Goal: Information Seeking & Learning: Learn about a topic

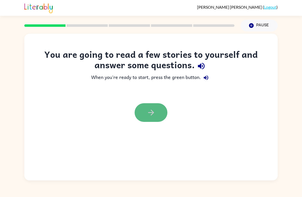
click at [149, 109] on icon "button" at bounding box center [150, 112] width 9 height 9
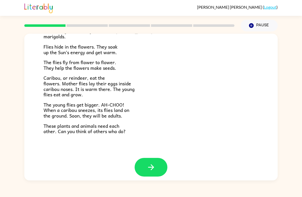
scroll to position [101, 0]
click at [152, 163] on icon "button" at bounding box center [150, 167] width 9 height 9
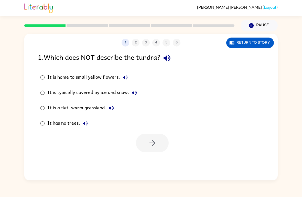
scroll to position [0, 0]
click at [146, 142] on button "button" at bounding box center [152, 143] width 33 height 19
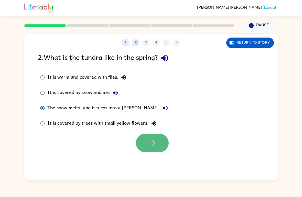
click at [154, 140] on icon "button" at bounding box center [152, 143] width 9 height 9
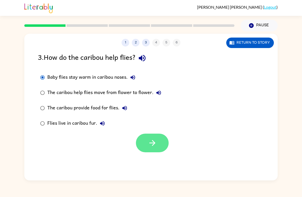
click at [158, 141] on button "button" at bounding box center [152, 143] width 33 height 19
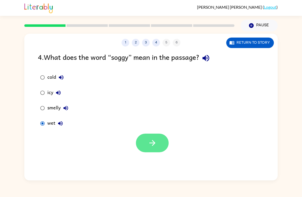
click at [157, 152] on button "button" at bounding box center [152, 143] width 33 height 19
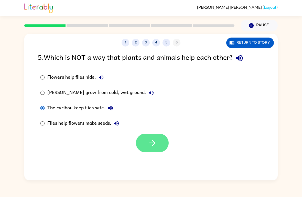
click at [150, 148] on button "button" at bounding box center [152, 143] width 33 height 19
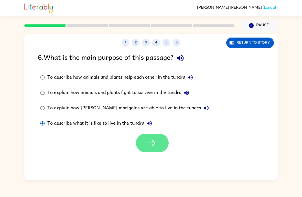
click at [153, 146] on icon "button" at bounding box center [152, 143] width 6 height 6
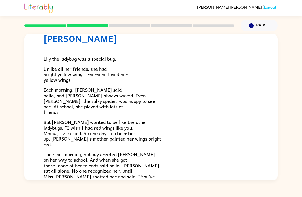
click at [294, 98] on div "[PERSON_NAME] [PERSON_NAME] the ladybug was a special bug. Unlike all her frien…" at bounding box center [151, 105] width 302 height 149
click at [294, 99] on div "[PERSON_NAME] [PERSON_NAME] the ladybug was a special bug. Unlike all her frien…" at bounding box center [151, 105] width 302 height 149
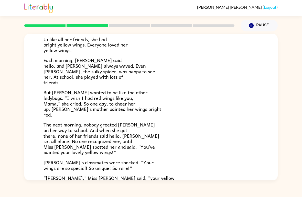
click at [298, 97] on div "[PERSON_NAME] [PERSON_NAME] the ladybug was a special bug. Unlike all her frien…" at bounding box center [151, 105] width 302 height 149
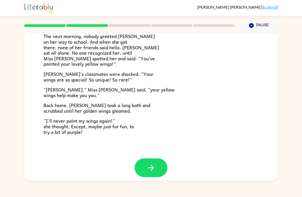
scroll to position [137, 0]
click at [155, 164] on icon "button" at bounding box center [150, 168] width 9 height 9
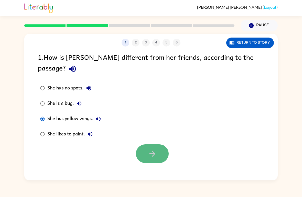
click at [160, 147] on button "button" at bounding box center [152, 153] width 33 height 19
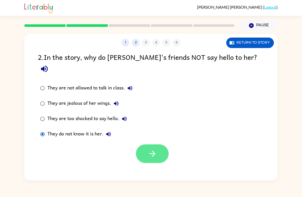
click at [159, 144] on button "button" at bounding box center [152, 153] width 33 height 19
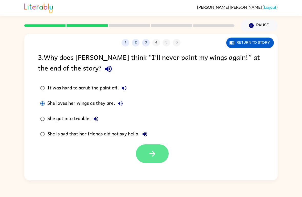
click at [147, 151] on button "button" at bounding box center [152, 153] width 33 height 19
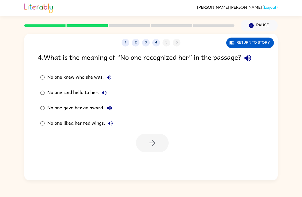
click at [101, 22] on div at bounding box center [129, 26] width 216 height 18
click at [156, 144] on icon "button" at bounding box center [152, 143] width 9 height 9
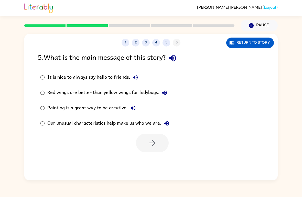
click at [59, 119] on div "Our unusual characteristics help make us who we are." at bounding box center [109, 123] width 124 height 10
click at [150, 142] on icon "button" at bounding box center [152, 143] width 9 height 9
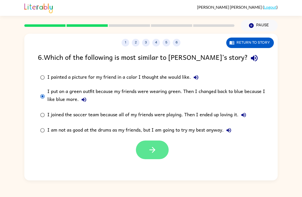
click at [153, 152] on icon "button" at bounding box center [152, 150] width 6 height 6
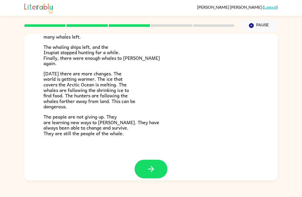
scroll to position [165, 0]
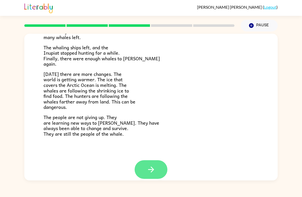
click at [162, 166] on button "button" at bounding box center [150, 169] width 33 height 19
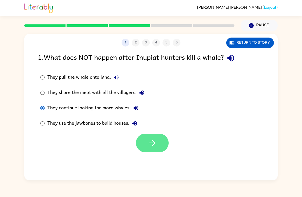
click at [157, 141] on button "button" at bounding box center [152, 143] width 33 height 19
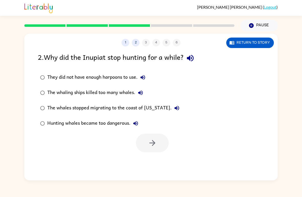
click at [120, 92] on div "The whaling ships killed too many whales." at bounding box center [96, 93] width 98 height 10
click at [153, 149] on button "button" at bounding box center [152, 143] width 33 height 19
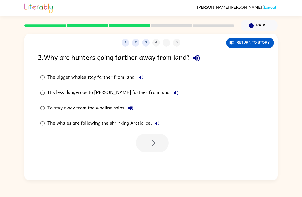
click at [108, 125] on div "The whales are following the shrinking Arctic ice." at bounding box center [104, 123] width 115 height 10
click at [152, 144] on icon "button" at bounding box center [152, 143] width 9 height 9
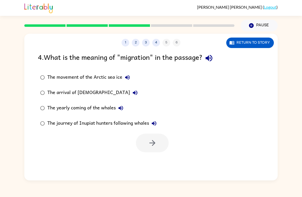
click at [138, 121] on div "The journey of Inupiat hunters following whales" at bounding box center [103, 123] width 112 height 10
click at [154, 143] on icon "button" at bounding box center [152, 143] width 6 height 6
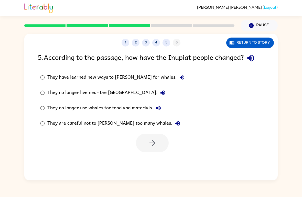
click at [144, 77] on div "They have learned new ways to [PERSON_NAME] for whales." at bounding box center [117, 77] width 140 height 10
click at [150, 144] on icon "button" at bounding box center [152, 143] width 9 height 9
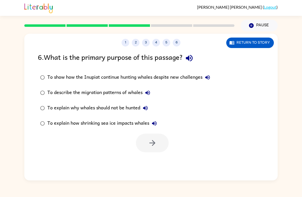
click at [142, 79] on div "To show how the Inupiat continue hunting whales despite new challenges" at bounding box center [129, 77] width 165 height 10
click at [161, 142] on button "button" at bounding box center [152, 143] width 33 height 19
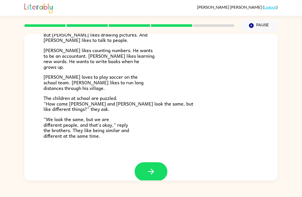
scroll to position [103, 0]
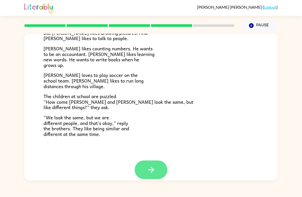
click at [155, 163] on button "button" at bounding box center [150, 169] width 33 height 19
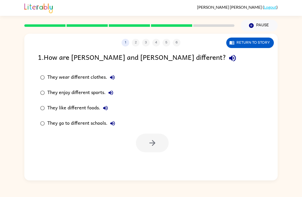
click at [50, 94] on div "They enjoy different sports." at bounding box center [81, 93] width 68 height 10
click at [151, 140] on icon "button" at bounding box center [152, 143] width 9 height 9
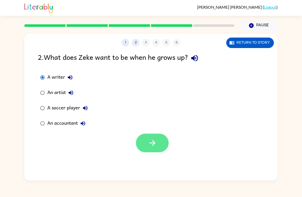
click at [152, 143] on icon "button" at bounding box center [152, 143] width 6 height 6
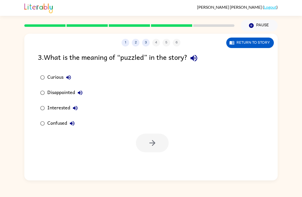
click at [48, 121] on div "Confused" at bounding box center [62, 123] width 30 height 10
click at [142, 141] on button "button" at bounding box center [152, 143] width 33 height 19
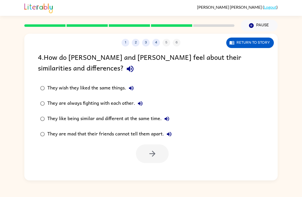
click at [145, 123] on div "They like being similar and different at the same time." at bounding box center [109, 119] width 124 height 10
click at [145, 158] on button "button" at bounding box center [152, 153] width 33 height 19
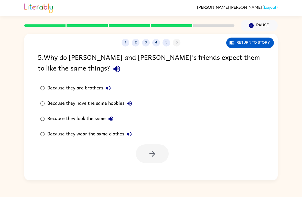
click at [109, 117] on icon "button" at bounding box center [111, 119] width 6 height 6
click at [87, 120] on div "Because they look the same" at bounding box center [81, 119] width 68 height 10
click at [148, 151] on icon "button" at bounding box center [152, 153] width 9 height 9
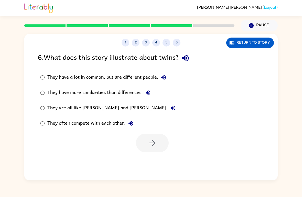
click at [126, 76] on div "They have a lot in common, but are different people." at bounding box center [107, 77] width 121 height 10
click at [151, 144] on icon "button" at bounding box center [152, 143] width 9 height 9
